Goal: Task Accomplishment & Management: Use online tool/utility

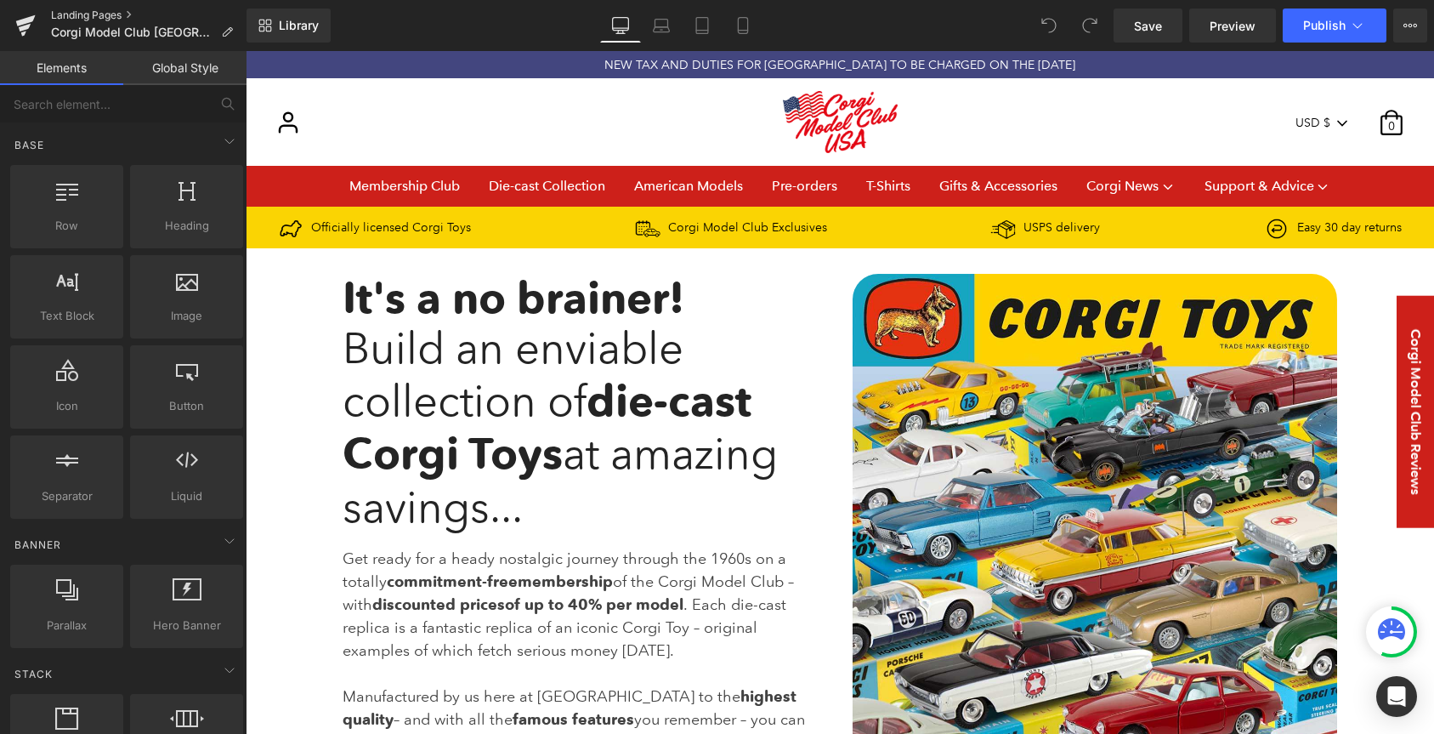
click at [103, 10] on link "Landing Pages" at bounding box center [149, 16] width 196 height 14
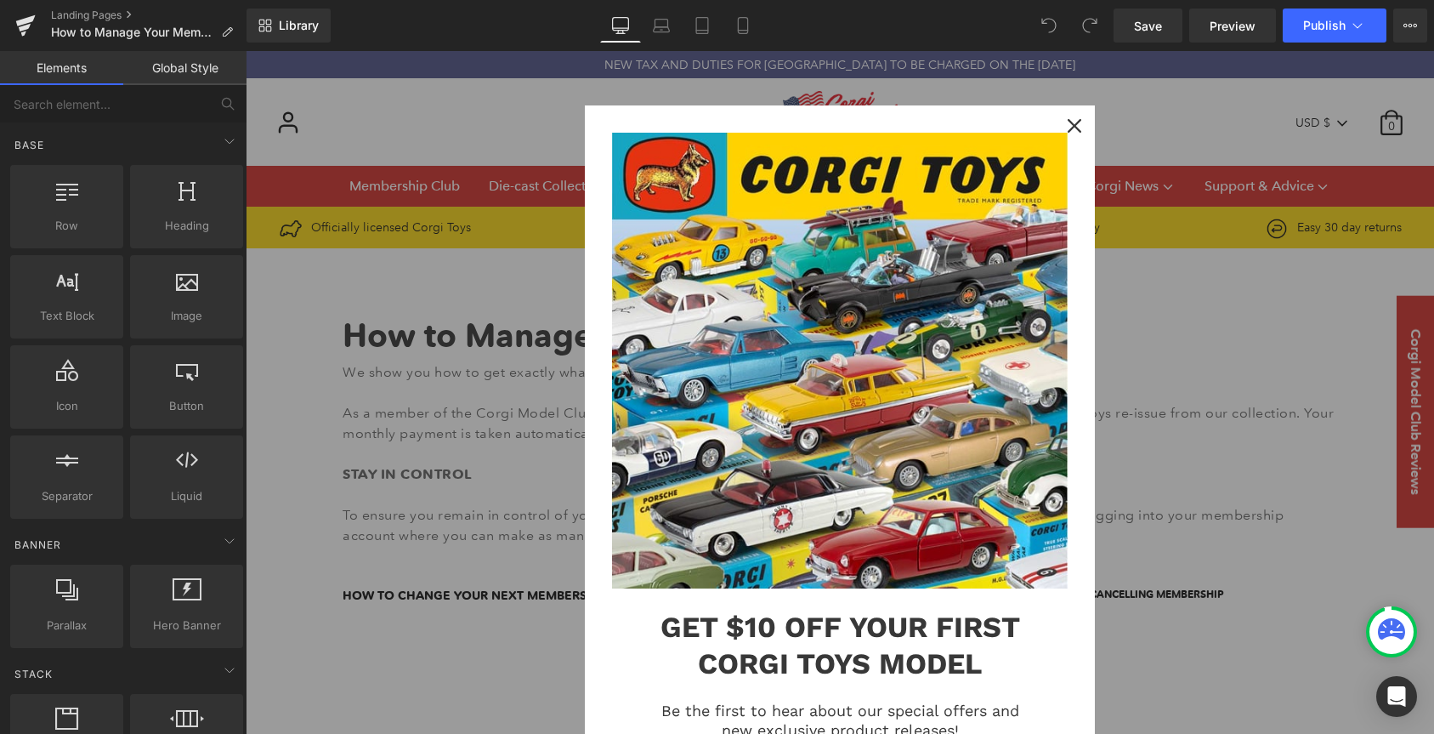
click at [1066, 124] on div "Close" at bounding box center [1074, 125] width 27 height 27
